Goal: Task Accomplishment & Management: Complete application form

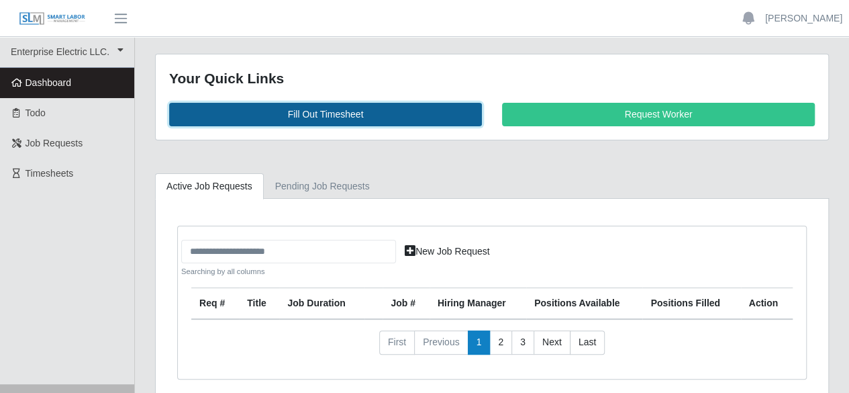
click at [322, 109] on link "Fill Out Timesheet" at bounding box center [325, 114] width 313 height 23
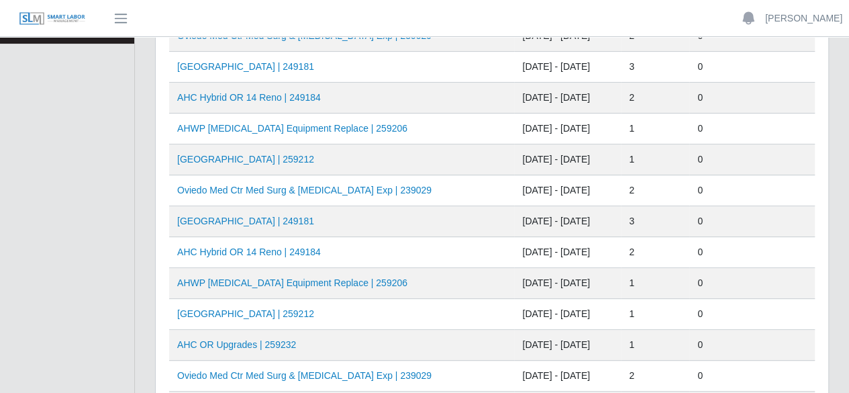
scroll to position [201, 0]
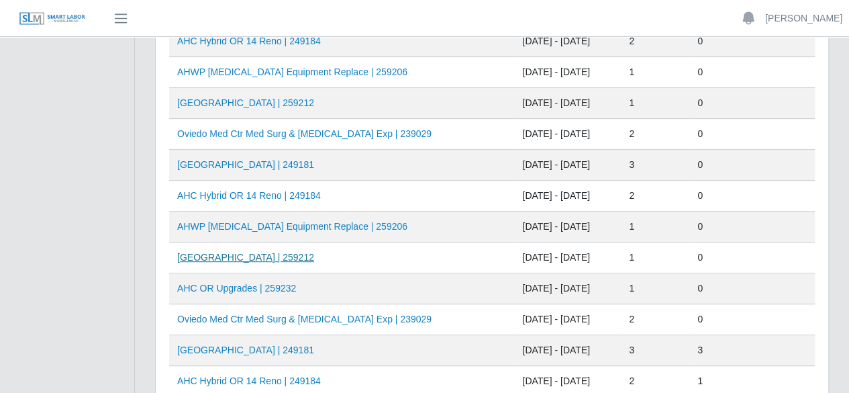
click at [295, 253] on link "HCA Oviedo Medical Center | 259212" at bounding box center [245, 257] width 137 height 11
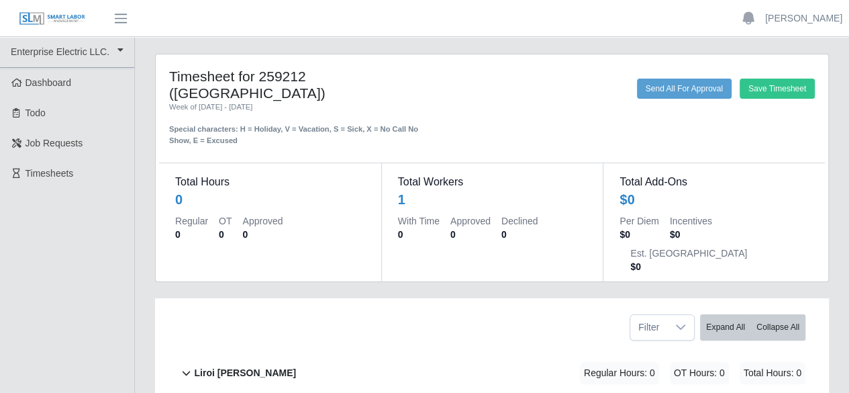
scroll to position [73, 0]
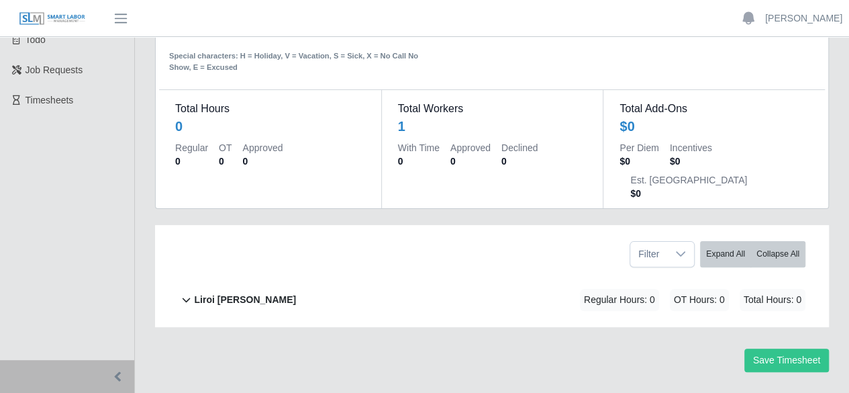
click at [238, 293] on b "Liroi [PERSON_NAME]" at bounding box center [245, 300] width 102 height 14
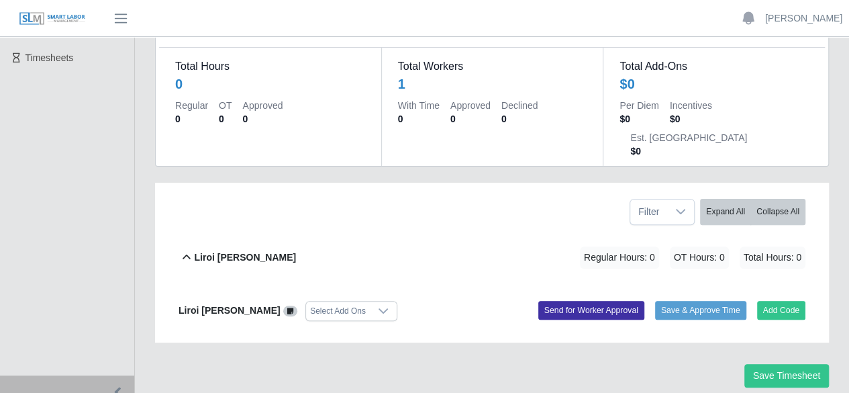
scroll to position [131, 0]
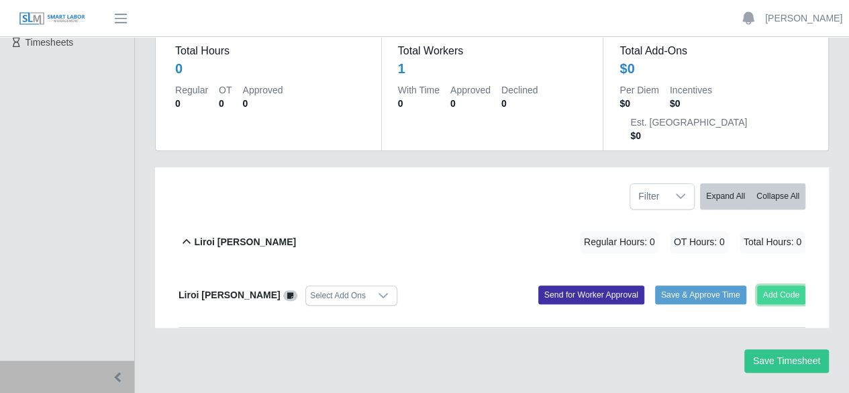
click at [774, 285] on button "Add Code" at bounding box center [781, 294] width 49 height 19
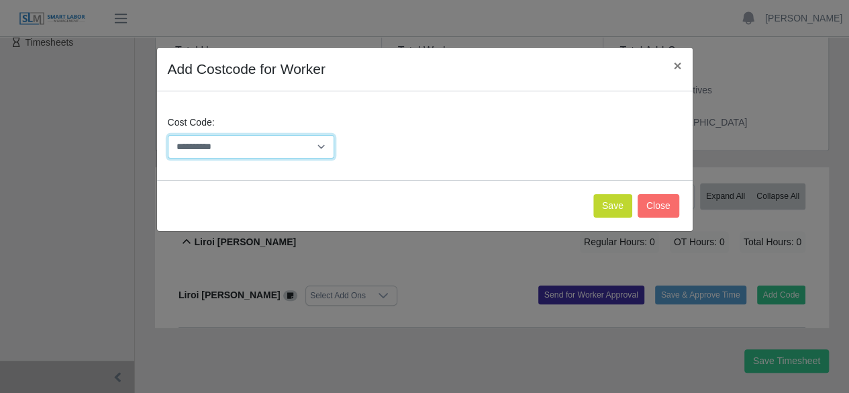
click at [314, 148] on select "**********" at bounding box center [251, 146] width 167 height 23
select select "**********"
click at [168, 135] on select "**********" at bounding box center [251, 146] width 167 height 23
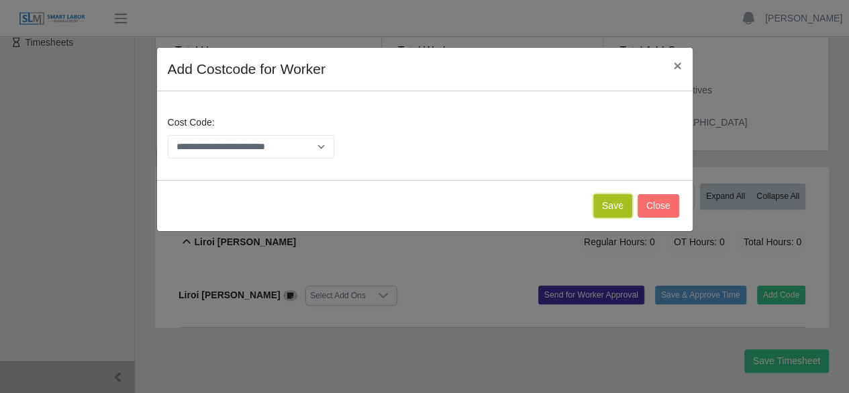
click at [609, 202] on button "Save" at bounding box center [612, 205] width 39 height 23
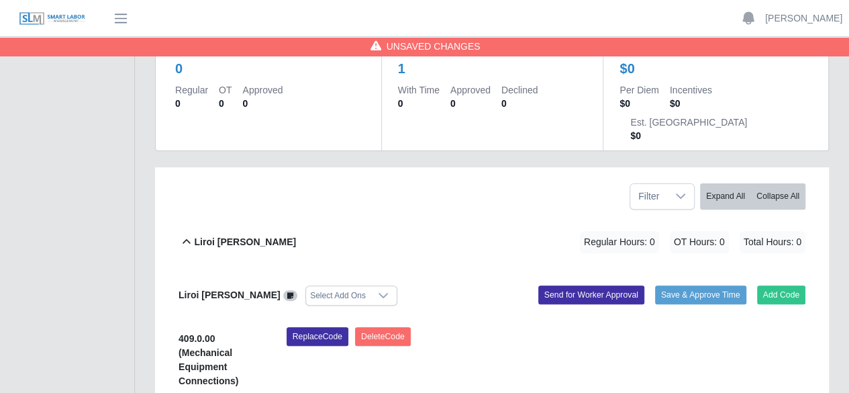
scroll to position [311, 0]
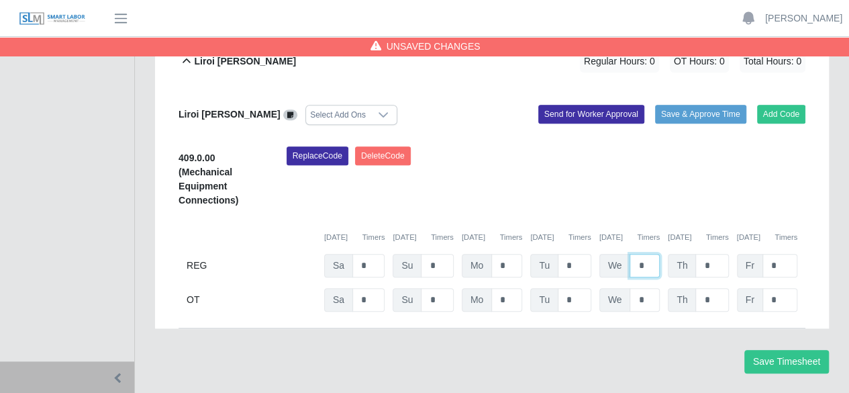
click at [654, 254] on input "*" at bounding box center [644, 265] width 30 height 23
type input "*"
click at [650, 288] on input "*" at bounding box center [644, 299] width 30 height 23
type input "*"
click at [770, 350] on button "Save Timesheet" at bounding box center [786, 361] width 85 height 23
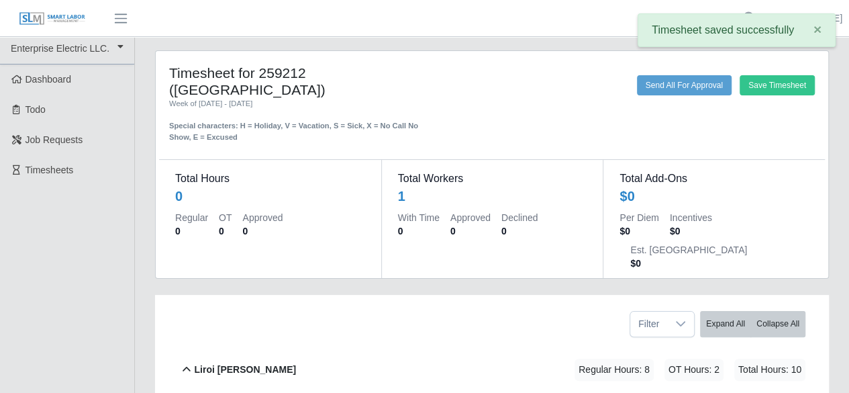
scroll to position [0, 0]
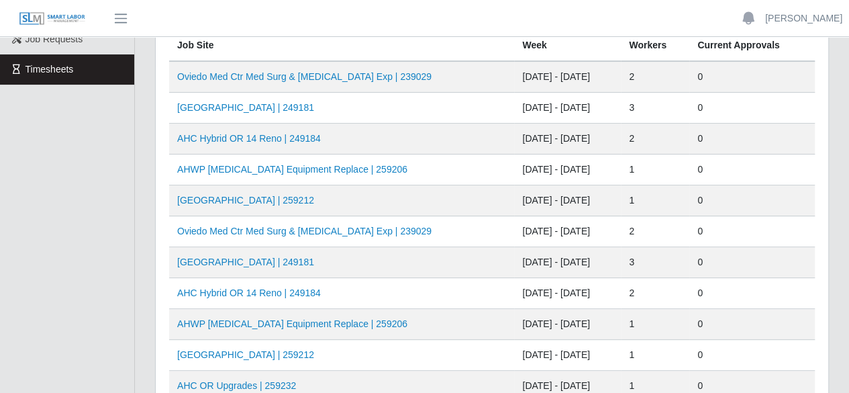
scroll to position [134, 0]
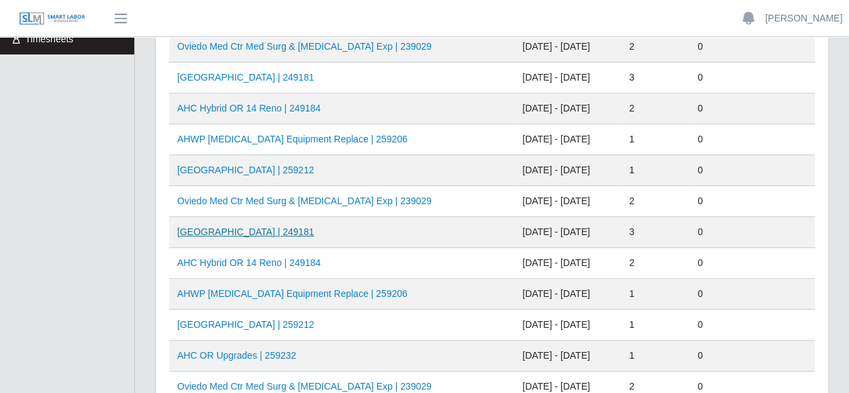
click at [256, 229] on link "[GEOGRAPHIC_DATA] | 249181" at bounding box center [245, 231] width 137 height 11
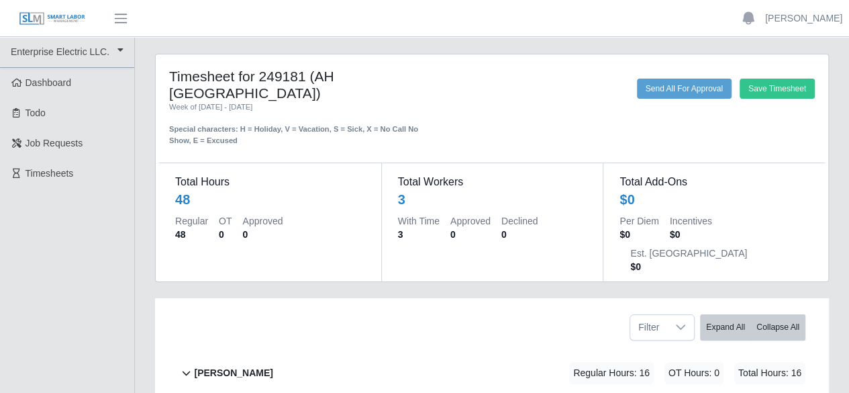
scroll to position [183, 0]
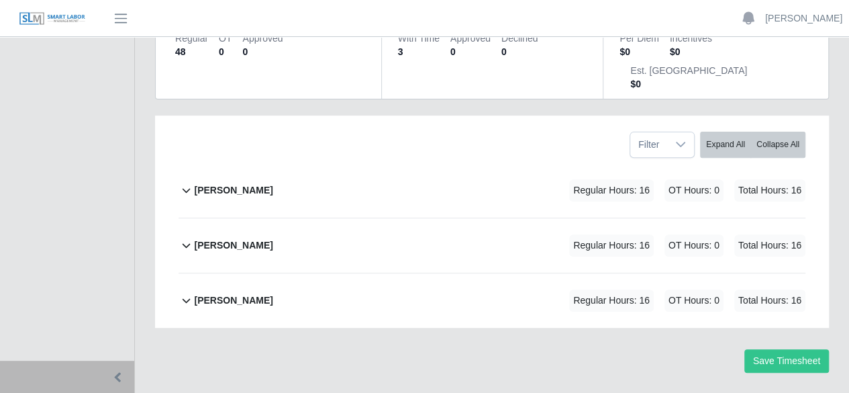
click at [231, 183] on b "[PERSON_NAME]" at bounding box center [233, 190] width 79 height 14
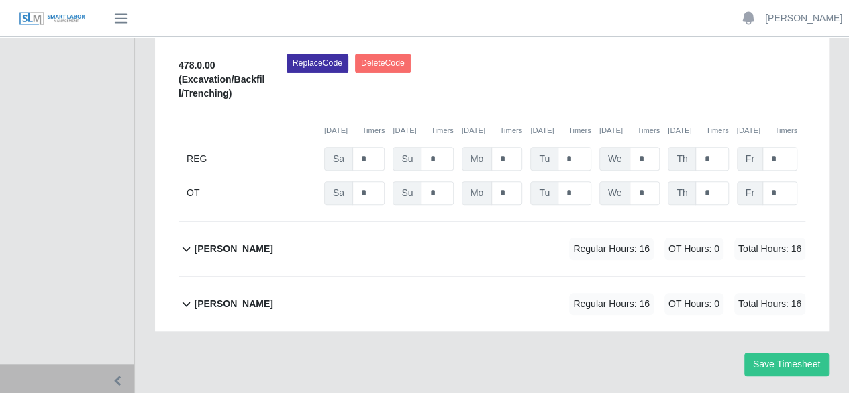
scroll to position [407, 0]
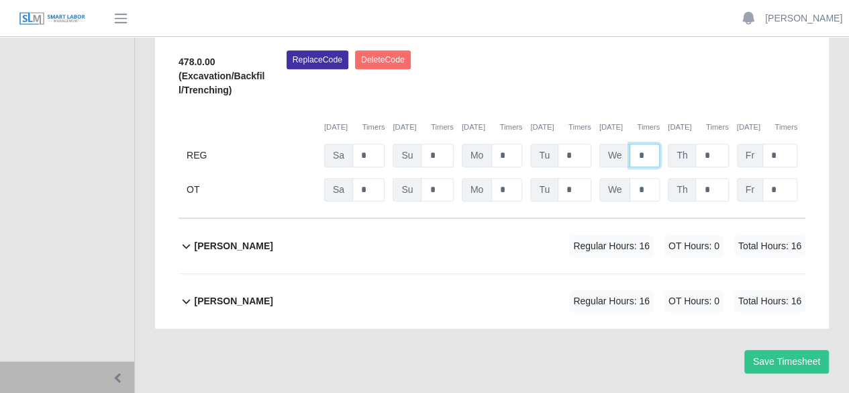
click at [644, 144] on input "*" at bounding box center [644, 155] width 30 height 23
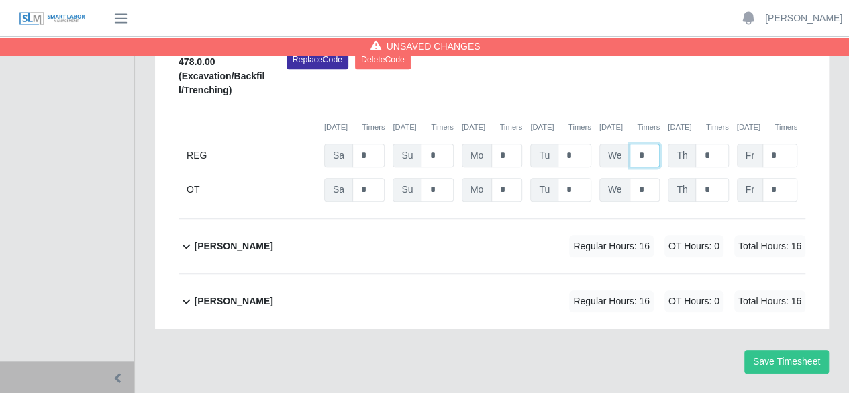
type input "*"
click at [224, 239] on b "[PERSON_NAME]" at bounding box center [233, 246] width 79 height 14
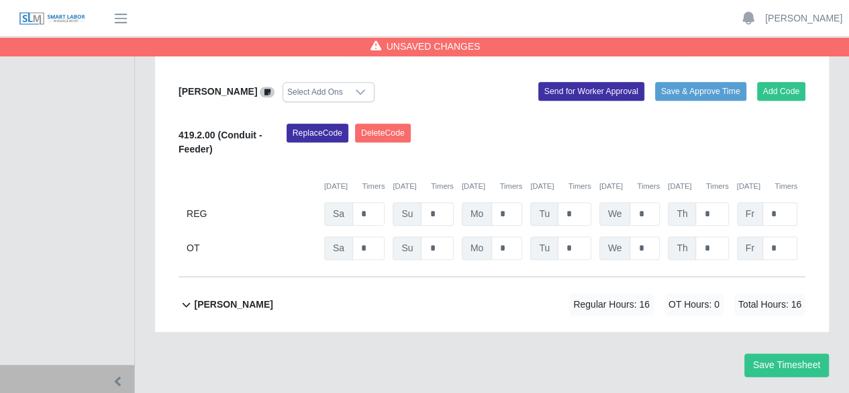
scroll to position [618, 0]
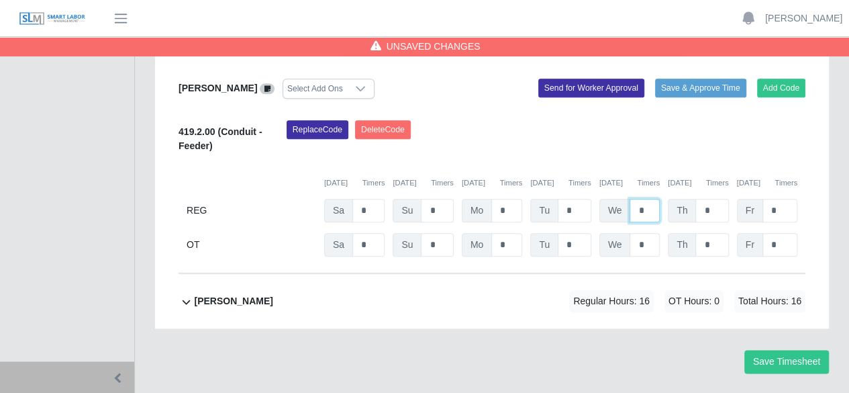
click at [655, 199] on input "*" at bounding box center [644, 210] width 30 height 23
type input "*"
click at [213, 294] on b "[PERSON_NAME]" at bounding box center [233, 301] width 79 height 14
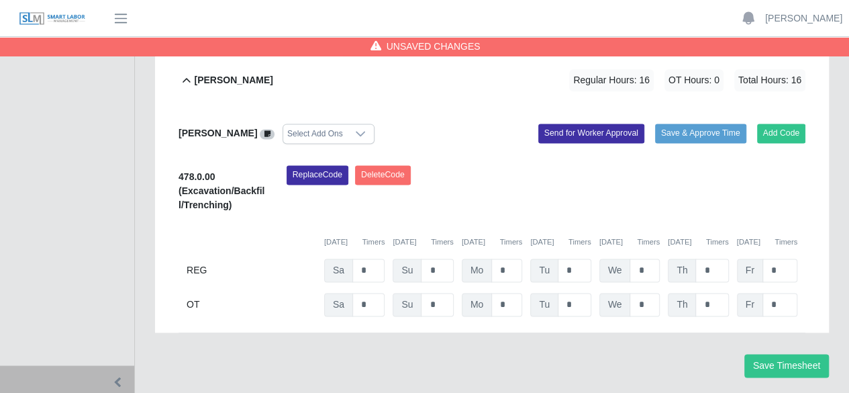
scroll to position [843, 0]
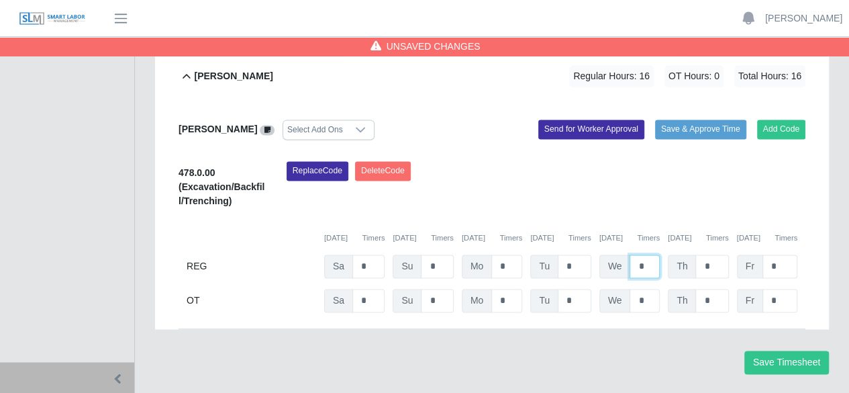
click at [646, 254] on input "*" at bounding box center [644, 265] width 30 height 23
type input "*"
click at [773, 350] on button "Save Timesheet" at bounding box center [786, 361] width 85 height 23
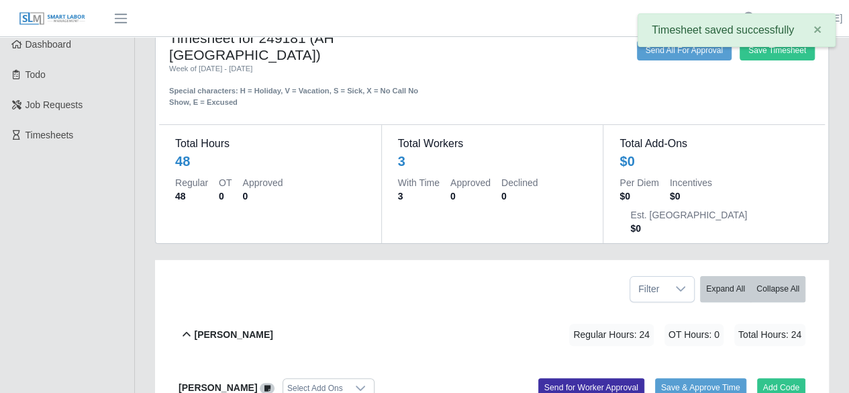
scroll to position [38, 0]
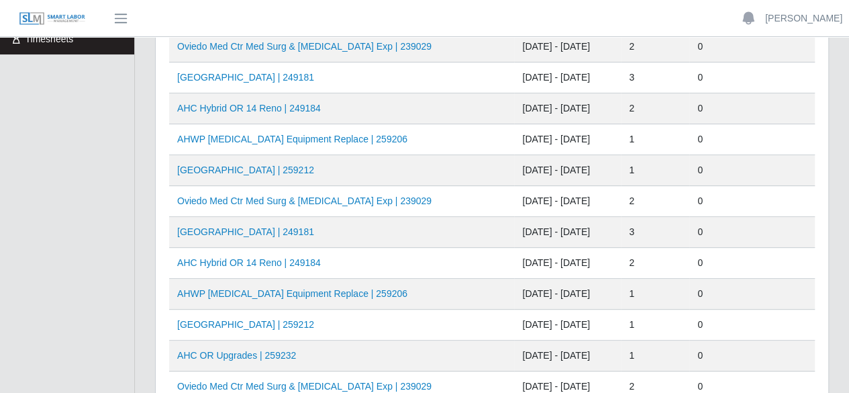
scroll to position [201, 0]
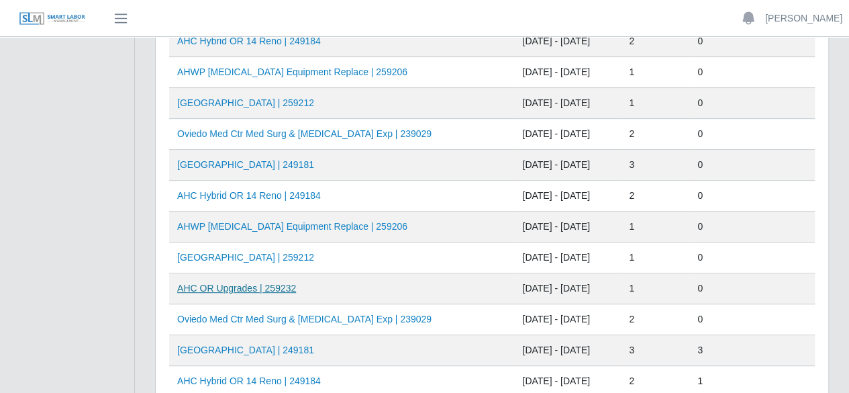
click at [246, 285] on link "AHC OR Upgrades | 259232" at bounding box center [236, 287] width 119 height 11
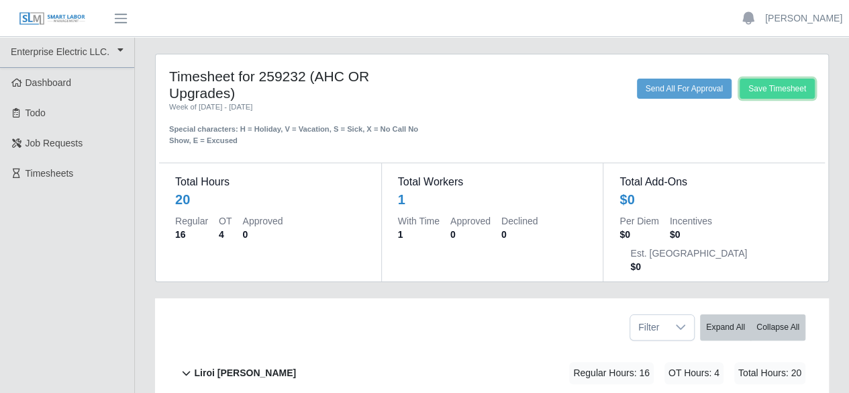
click at [790, 88] on button "Save Timesheet" at bounding box center [776, 89] width 75 height 20
